Goal: Task Accomplishment & Management: Use online tool/utility

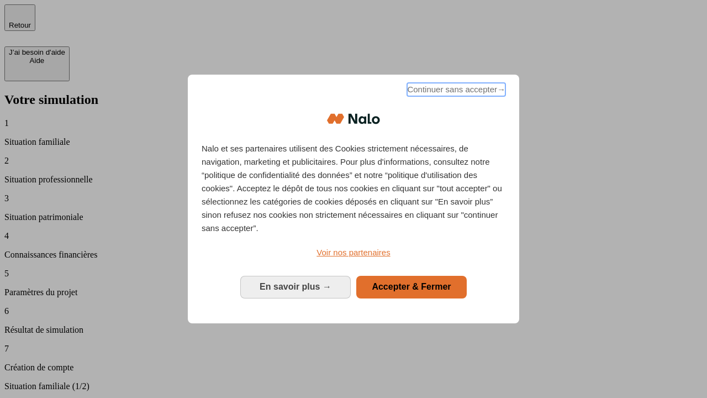
click at [455, 91] on span "Continuer sans accepter →" at bounding box center [456, 89] width 98 height 13
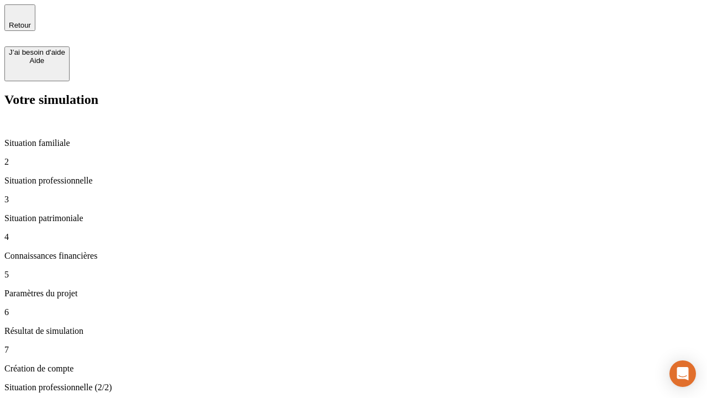
type input "30 000"
type input "1 000"
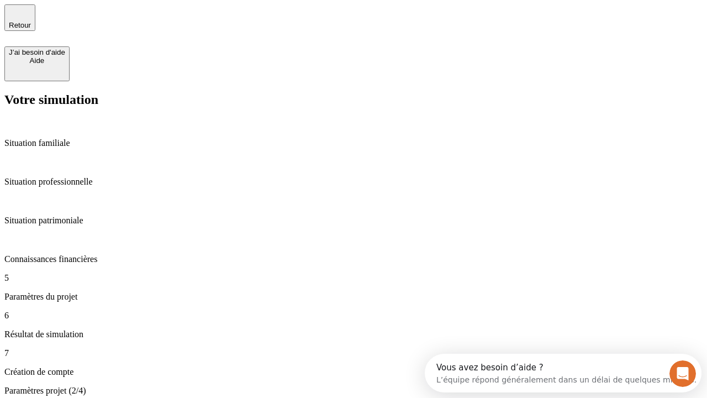
type input "40"
type input "64"
type input "200 000"
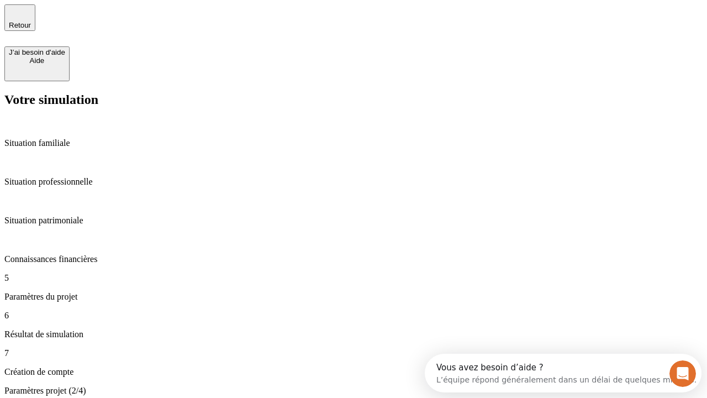
type input "640"
